Goal: Navigation & Orientation: Find specific page/section

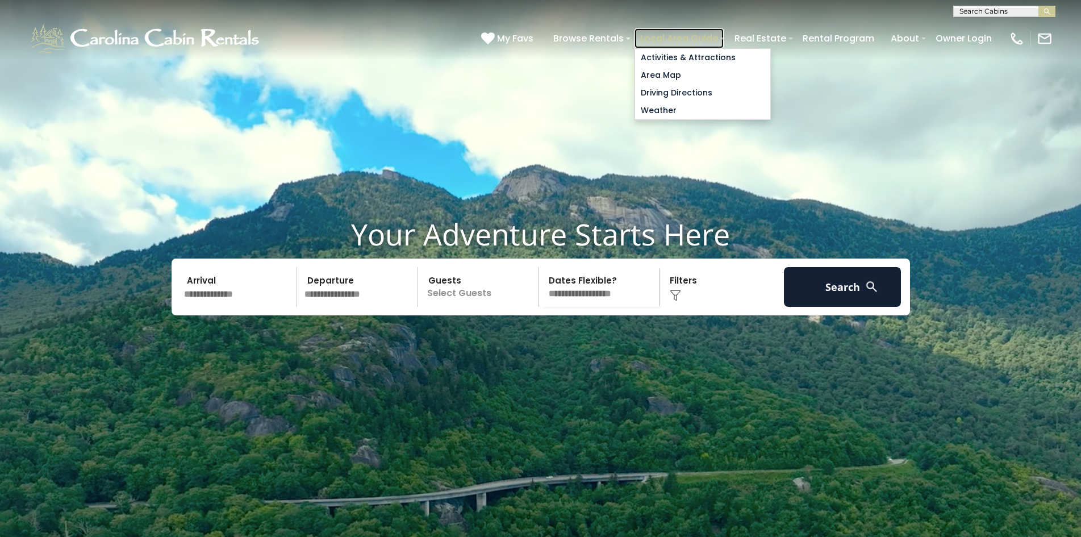
click at [637, 34] on link "Local Area Guide" at bounding box center [678, 38] width 89 height 20
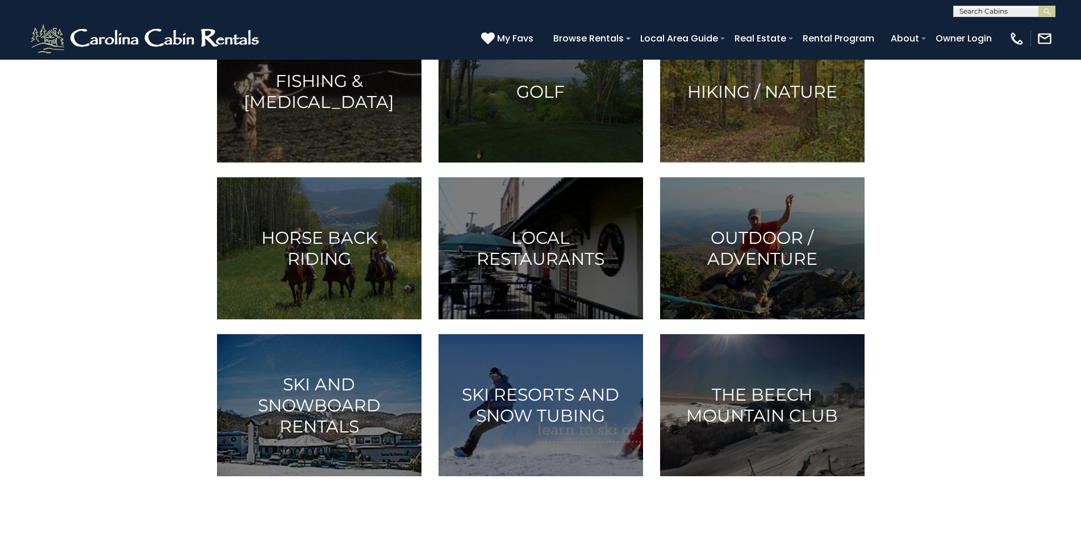
scroll to position [487, 0]
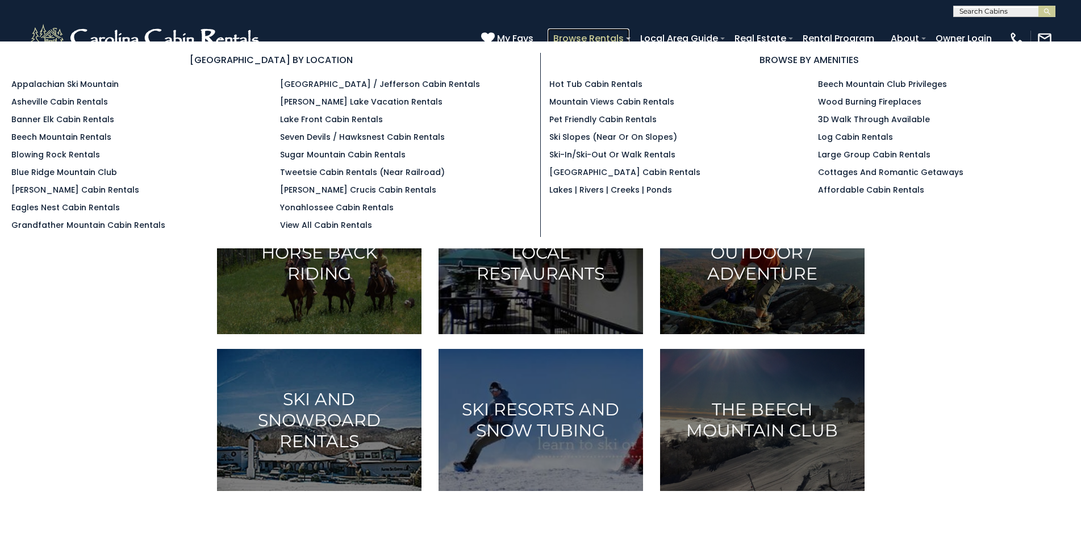
click at [568, 32] on link "Browse Rentals" at bounding box center [588, 38] width 82 height 20
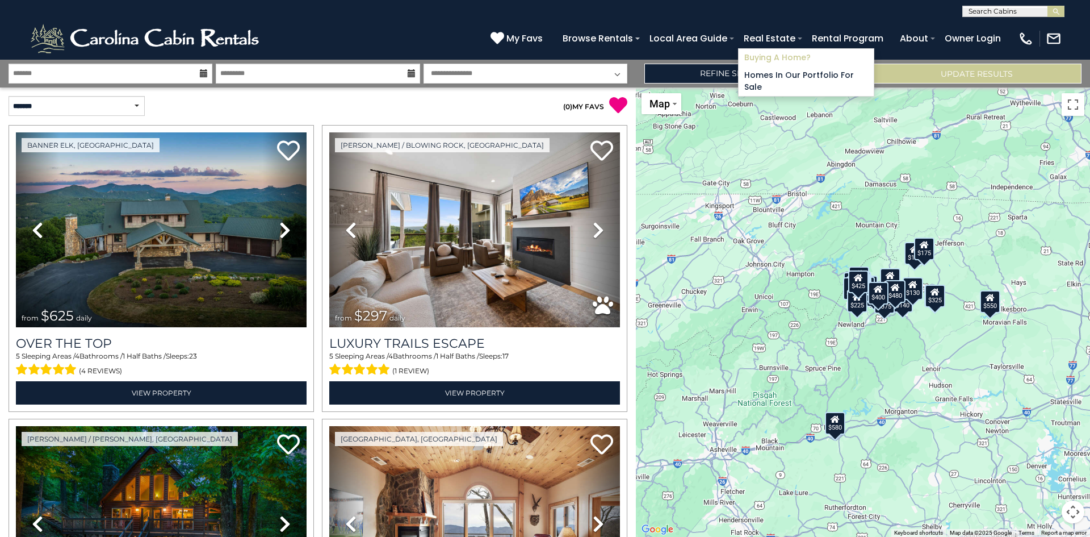
scroll to position [45, 0]
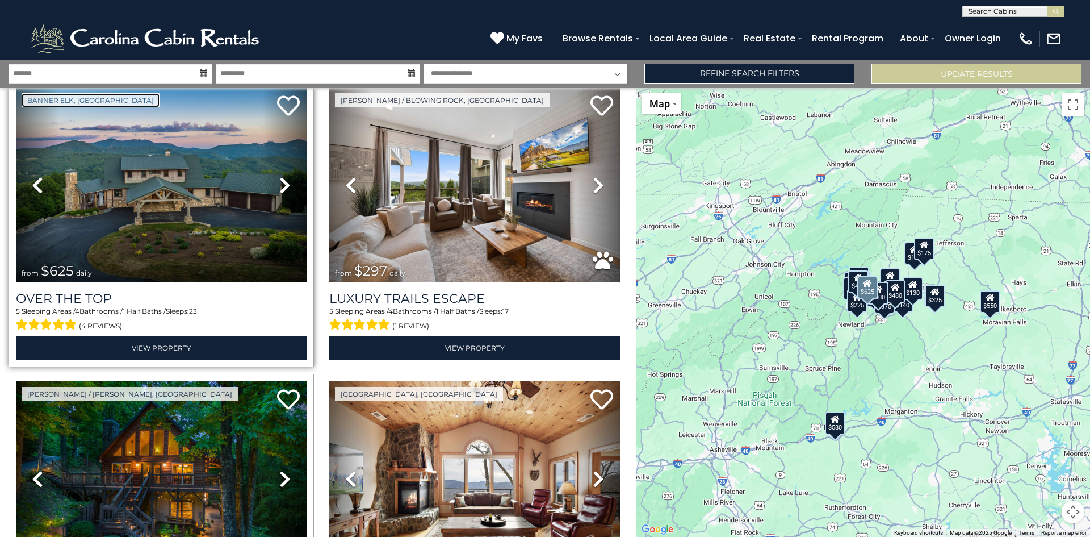
click at [31, 102] on link "Banner Elk, [GEOGRAPHIC_DATA]" at bounding box center [91, 100] width 138 height 14
